Goal: Information Seeking & Learning: Understand process/instructions

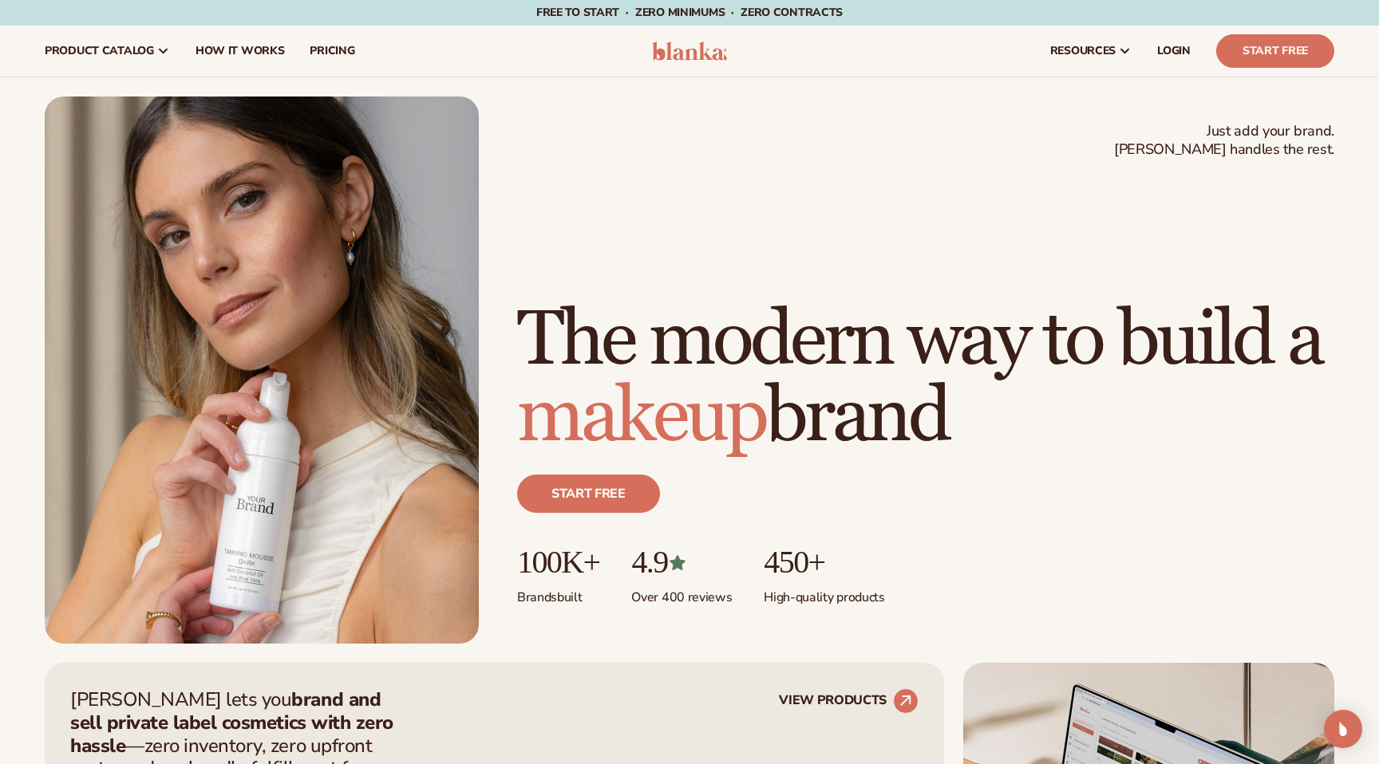
click at [682, 403] on span "makeup" at bounding box center [641, 416] width 248 height 93
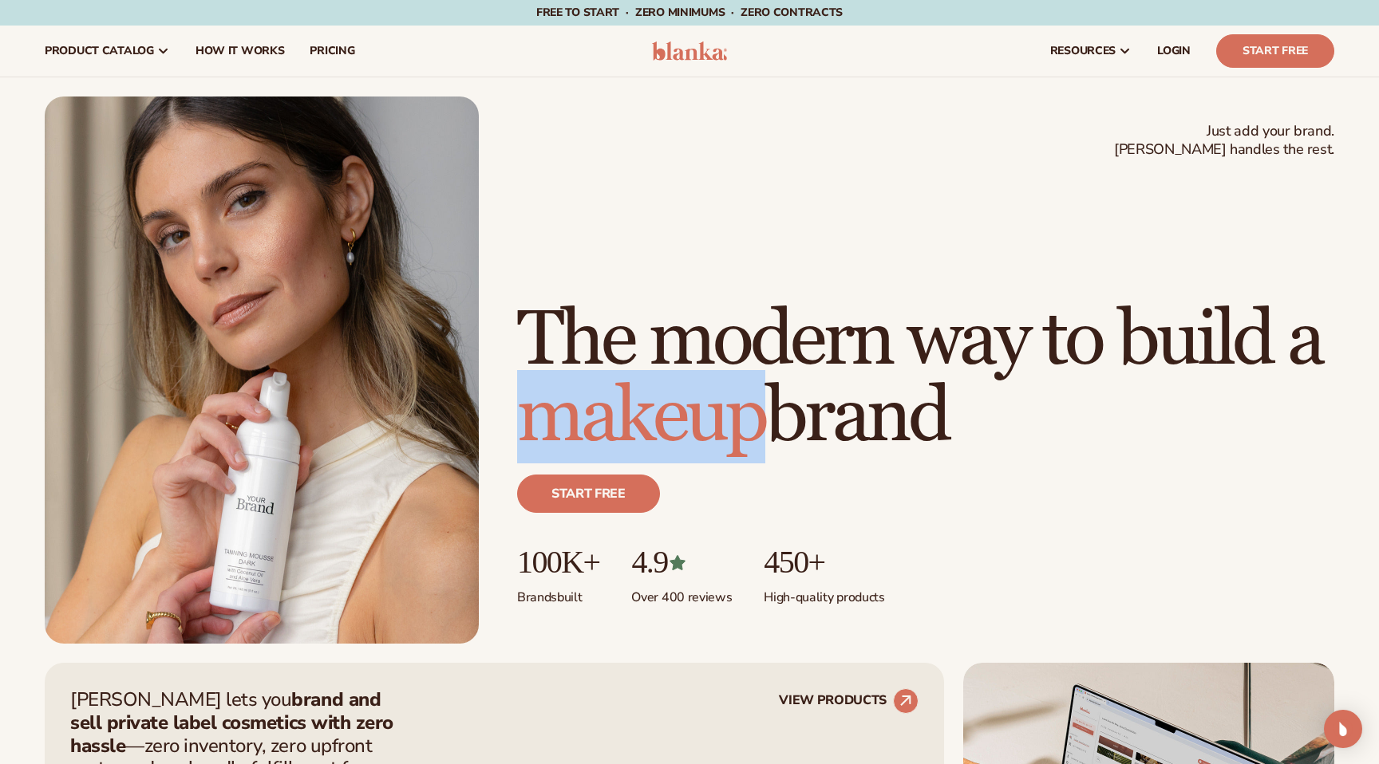
click at [682, 403] on span "makeup" at bounding box center [641, 416] width 248 height 93
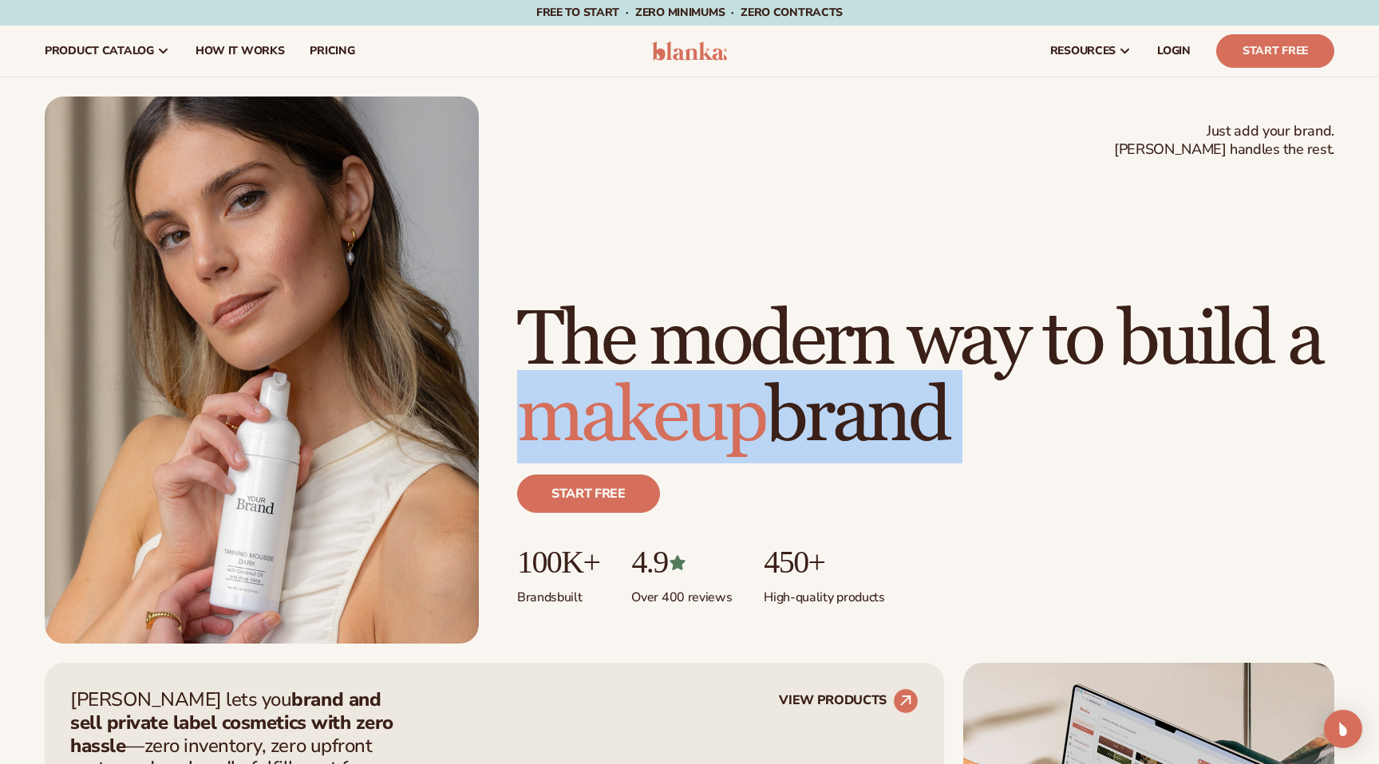
click at [682, 403] on span "makeup" at bounding box center [641, 416] width 248 height 93
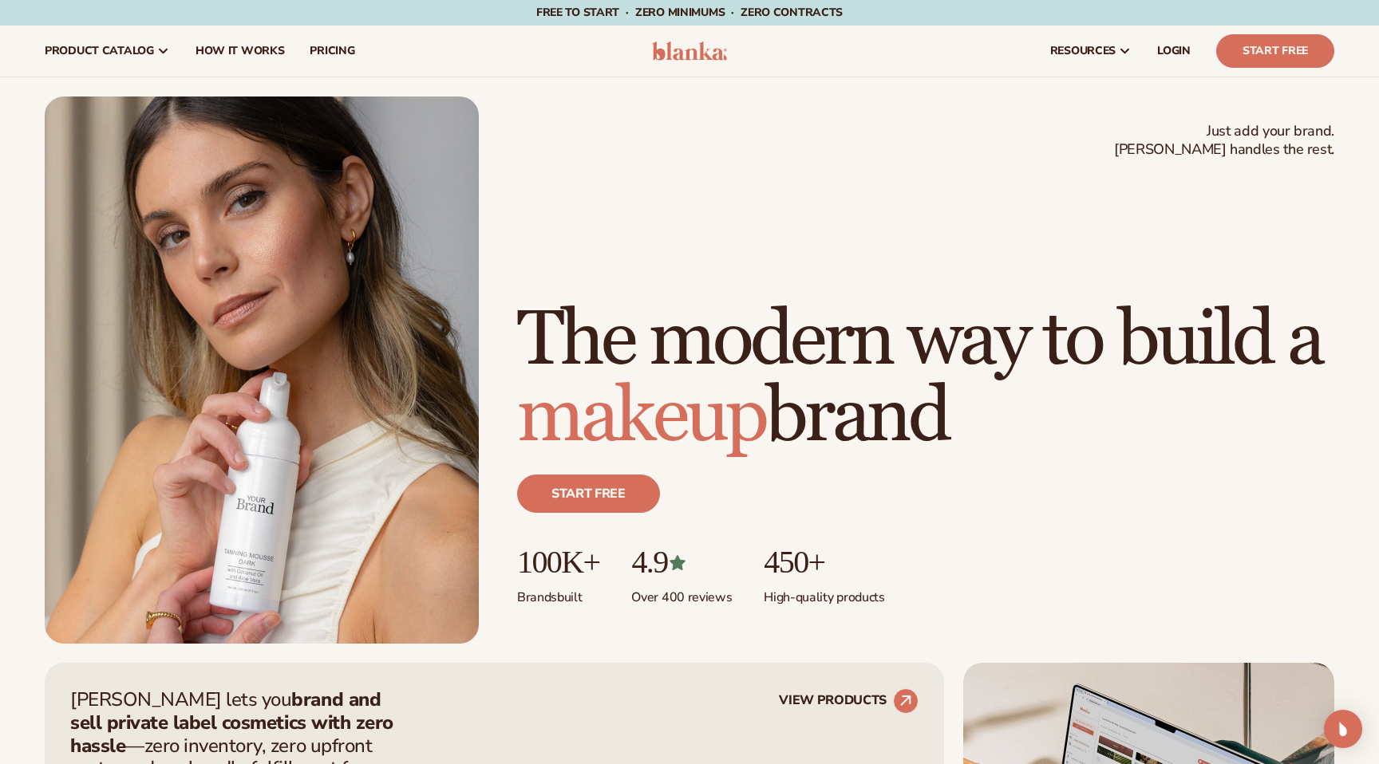
click at [883, 331] on h1 "The modern way to build a makeup brand" at bounding box center [925, 378] width 817 height 153
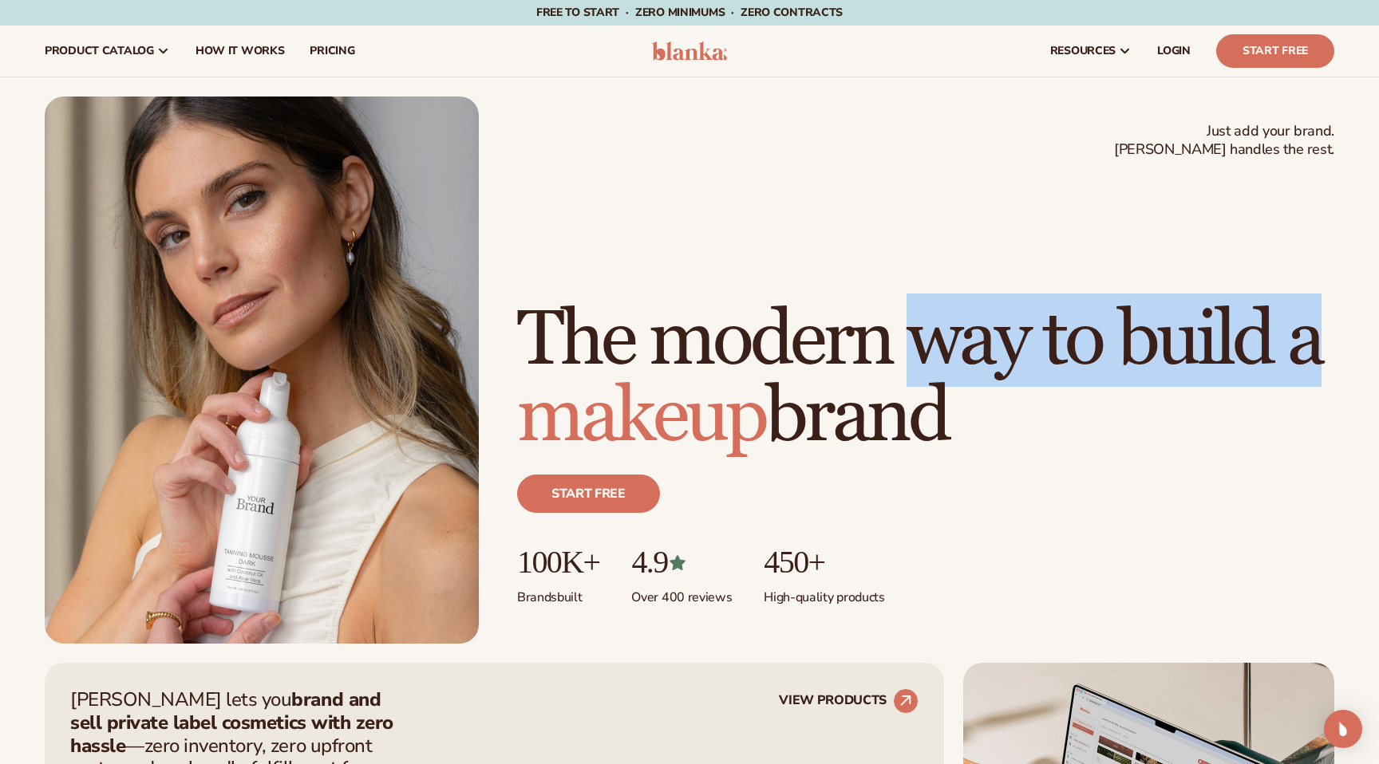
click at [883, 331] on h1 "The modern way to build a makeup brand" at bounding box center [925, 378] width 817 height 153
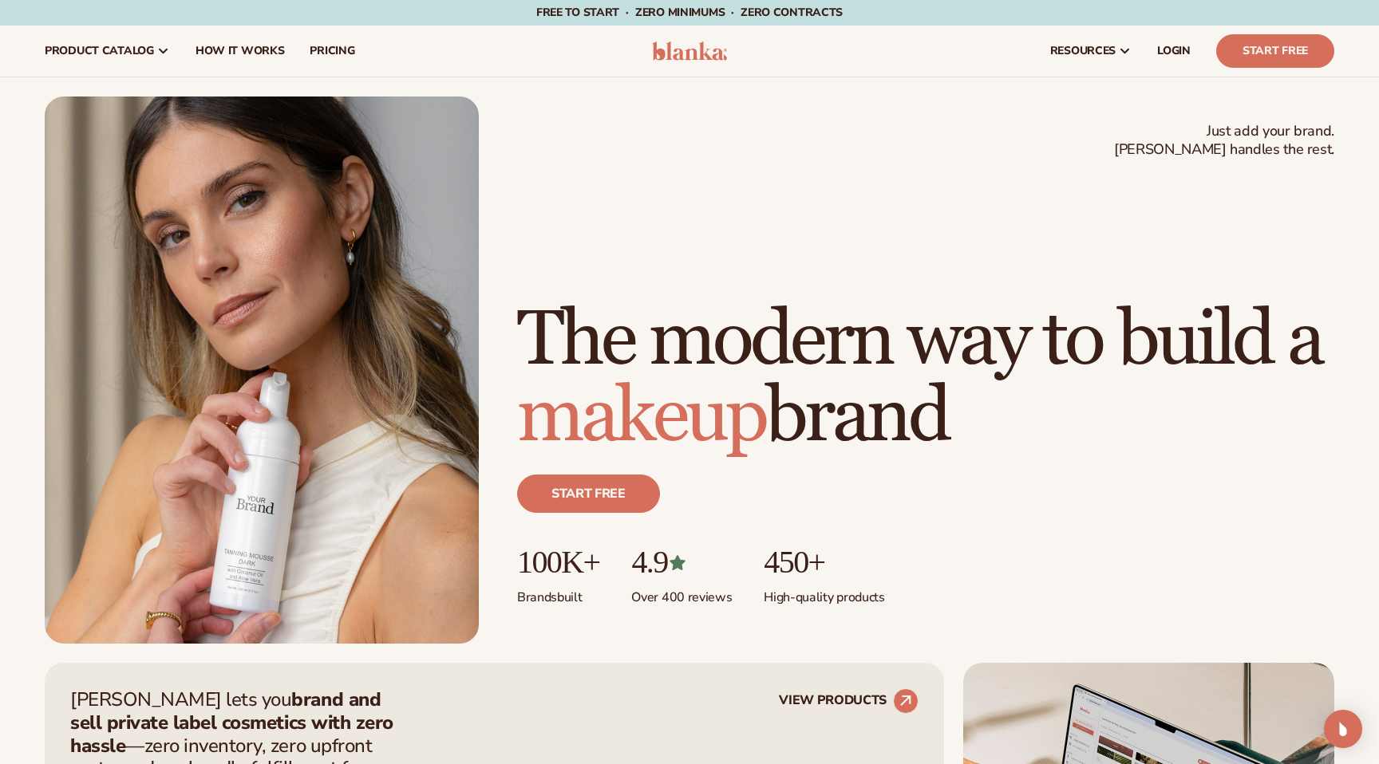
click at [677, 302] on h1 "The modern way to build a makeup brand" at bounding box center [925, 378] width 817 height 153
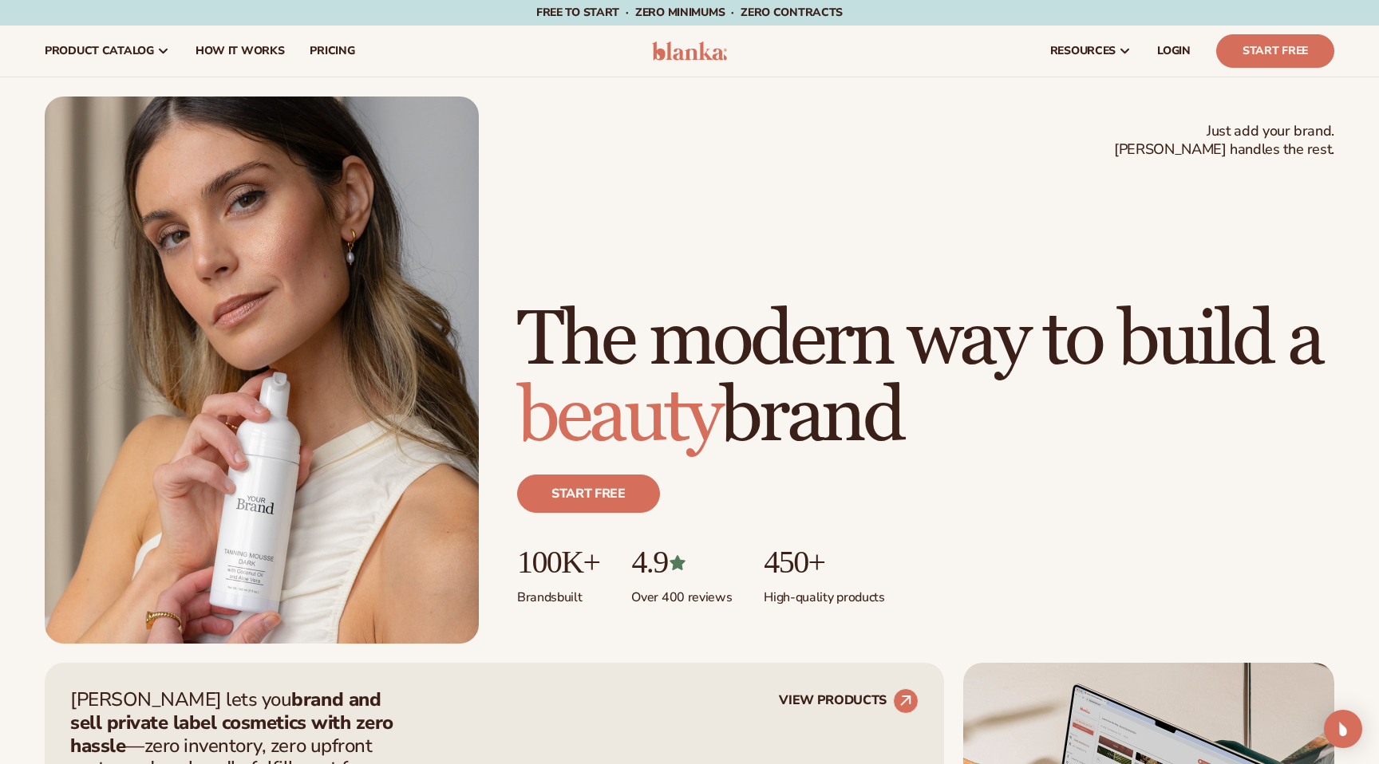
drag, startPoint x: 538, startPoint y: 251, endPoint x: 995, endPoint y: 430, distance: 491.2
click at [995, 430] on h1 "The modern way to build a beauty brand" at bounding box center [925, 378] width 817 height 153
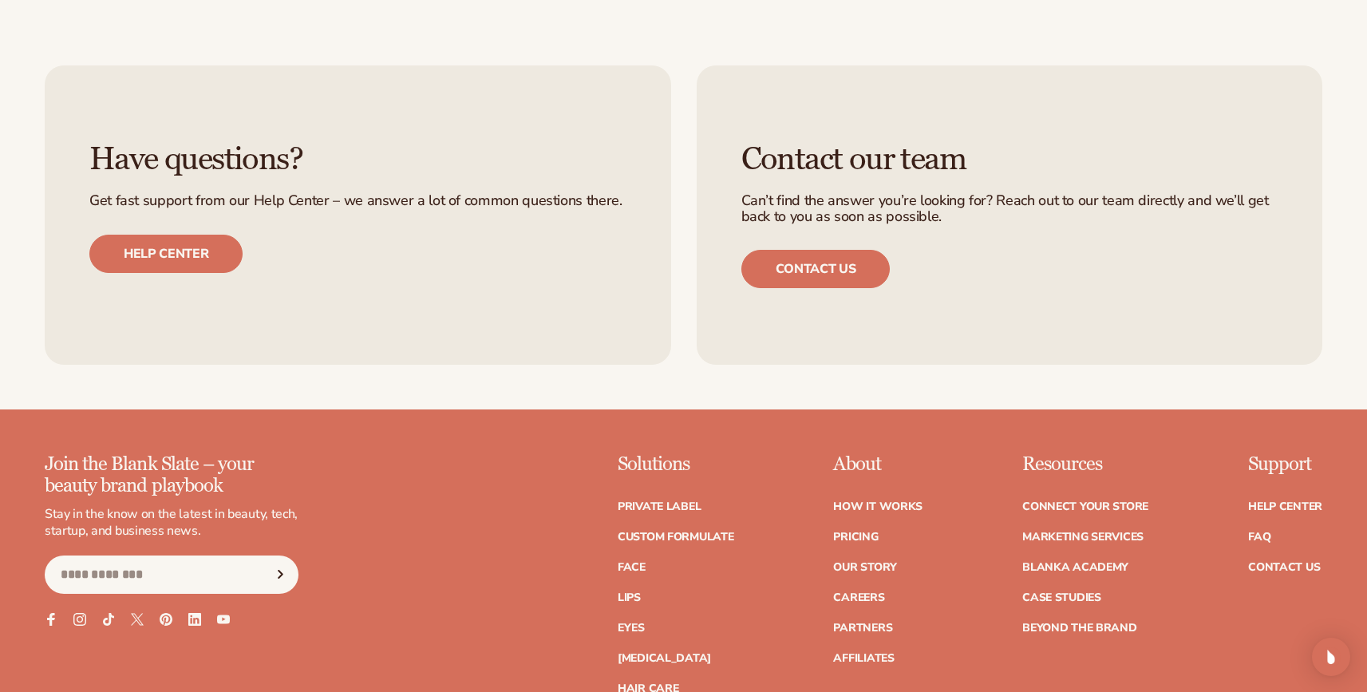
scroll to position [6894, 0]
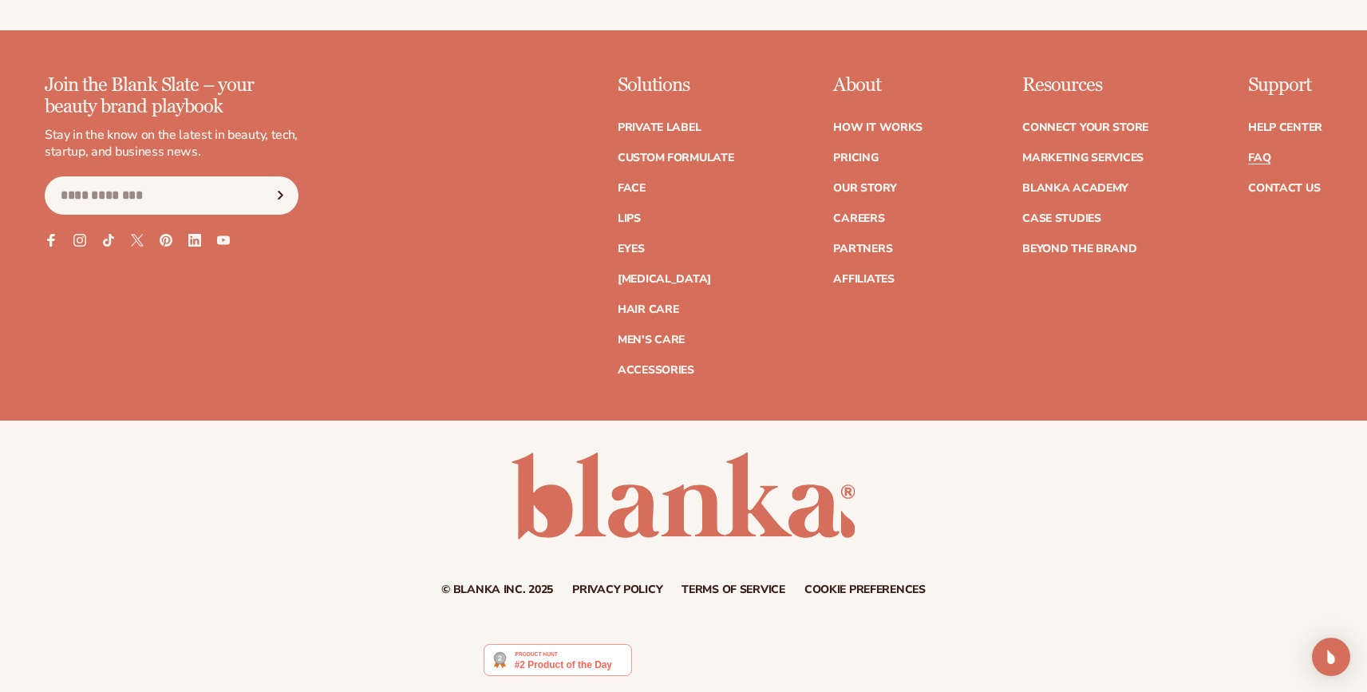
click at [1256, 162] on link "FAQ" at bounding box center [1259, 157] width 22 height 11
